Goal: Information Seeking & Learning: Learn about a topic

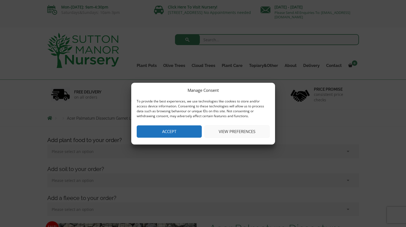
click at [231, 130] on button "View preferences" at bounding box center [236, 131] width 65 height 12
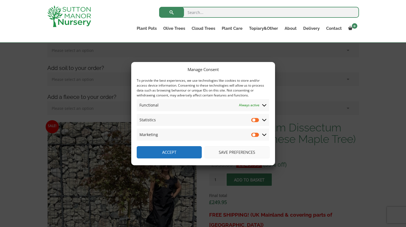
scroll to position [109, 0]
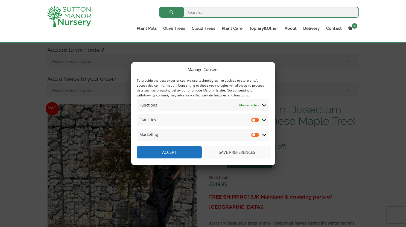
click at [232, 151] on button "Save preferences" at bounding box center [236, 152] width 65 height 12
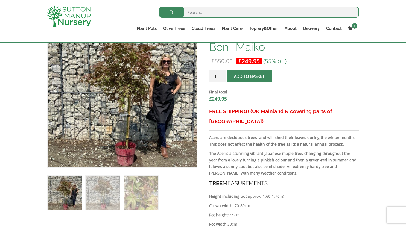
scroll to position [219, 0]
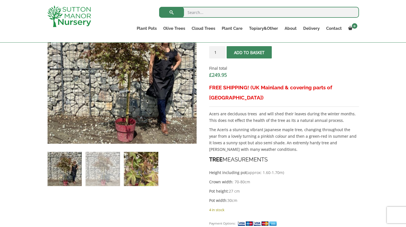
click at [152, 166] on img at bounding box center [141, 169] width 34 height 34
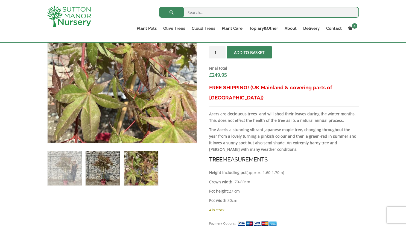
click at [102, 168] on img at bounding box center [103, 168] width 34 height 34
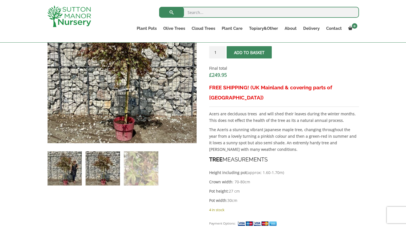
click at [61, 166] on img at bounding box center [65, 168] width 34 height 34
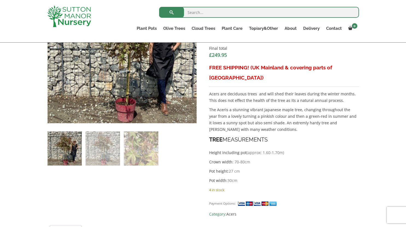
scroll to position [164, 0]
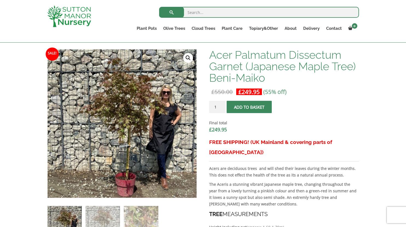
click at [213, 9] on input "search" at bounding box center [259, 12] width 200 height 11
type input "acer firecracker"
click at [159, 7] on button "submit" at bounding box center [171, 12] width 25 height 11
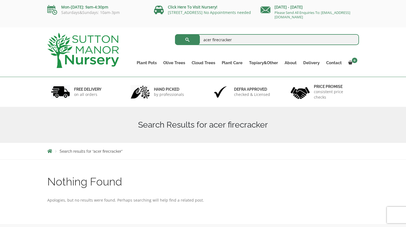
click at [237, 42] on input "acer firecracker" at bounding box center [267, 39] width 184 height 11
type input "acer palmatum dissectum"
click at [175, 34] on button "submit" at bounding box center [187, 39] width 25 height 11
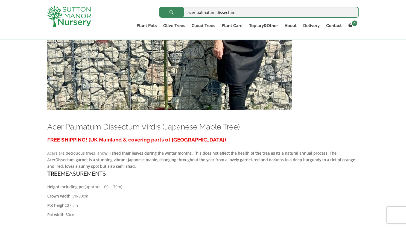
scroll to position [492, 0]
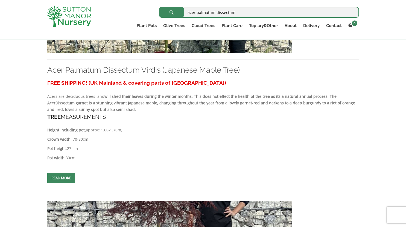
click at [61, 178] on span at bounding box center [61, 178] width 0 height 0
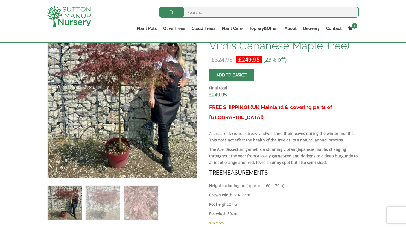
scroll to position [191, 0]
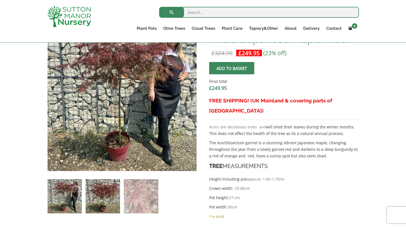
click at [105, 192] on img at bounding box center [103, 196] width 34 height 34
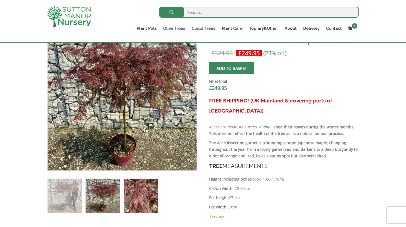
click at [143, 194] on img at bounding box center [141, 196] width 34 height 34
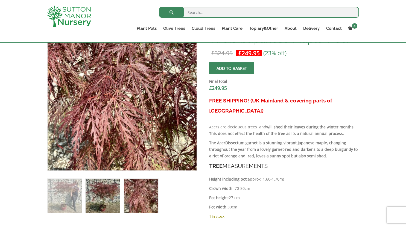
click at [114, 194] on img at bounding box center [103, 196] width 34 height 34
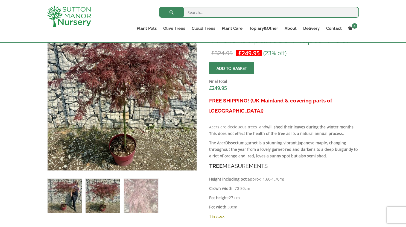
click at [63, 197] on img at bounding box center [65, 196] width 34 height 34
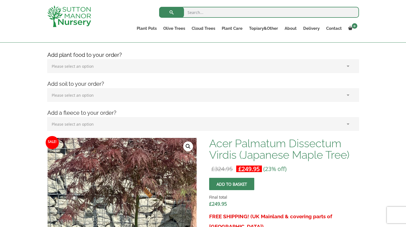
scroll to position [82, 0]
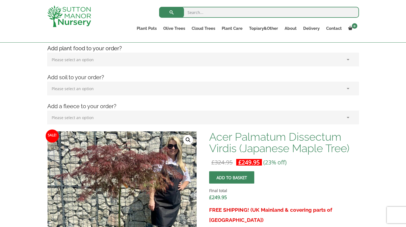
click at [187, 139] on link "🔍" at bounding box center [188, 140] width 10 height 10
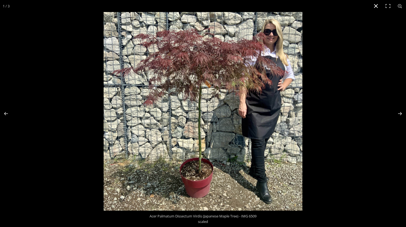
click at [377, 4] on button "Close (Esc)" at bounding box center [376, 6] width 12 height 12
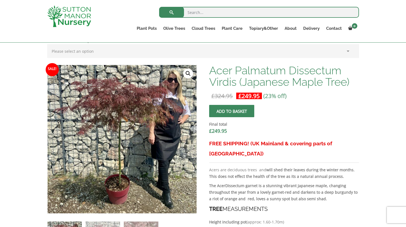
scroll to position [137, 0]
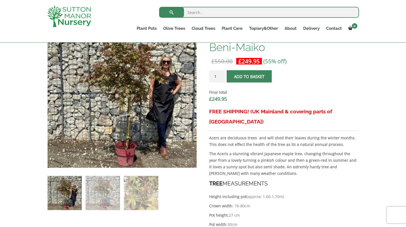
scroll to position [109, 0]
